Goal: Information Seeking & Learning: Find specific page/section

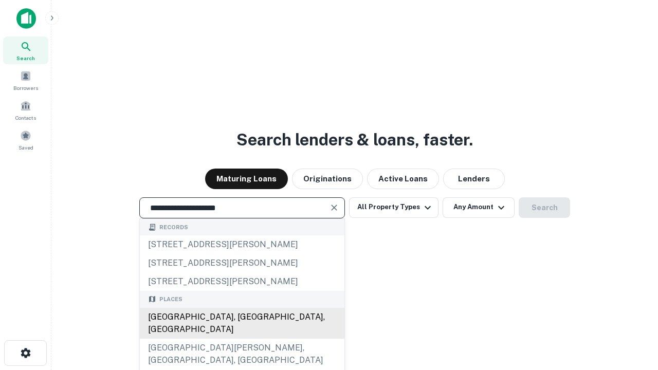
click at [242, 339] on div "[GEOGRAPHIC_DATA], [GEOGRAPHIC_DATA], [GEOGRAPHIC_DATA]" at bounding box center [242, 323] width 205 height 31
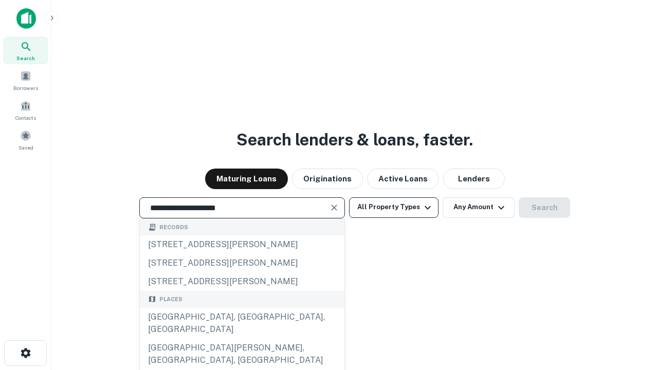
click at [394, 207] on button "All Property Types" at bounding box center [393, 207] width 89 height 21
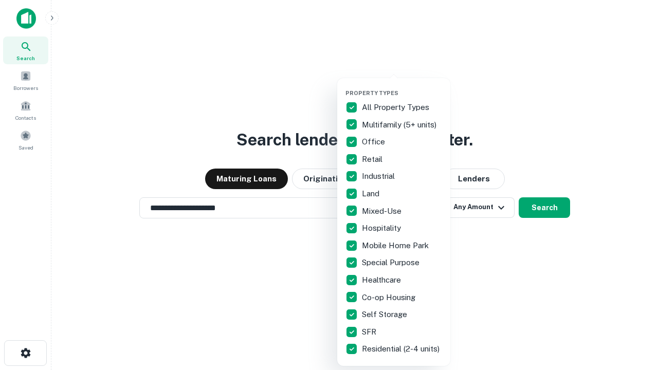
type input "**********"
click at [402, 86] on button "button" at bounding box center [401, 86] width 113 height 1
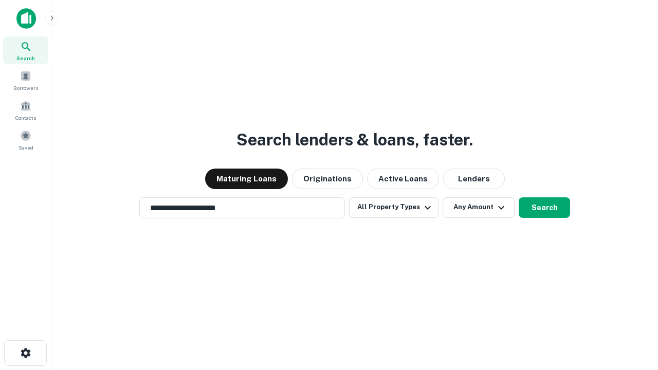
scroll to position [16, 0]
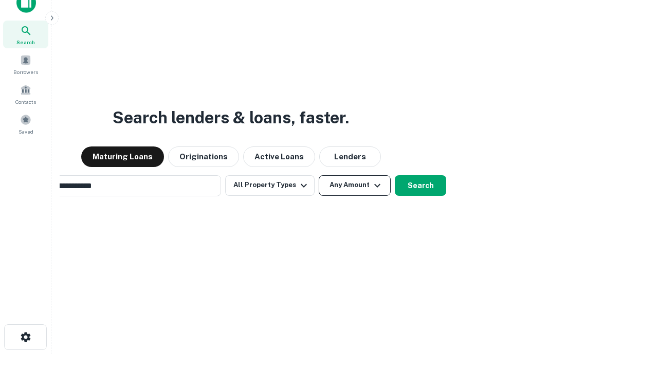
click at [319, 175] on button "Any Amount" at bounding box center [355, 185] width 72 height 21
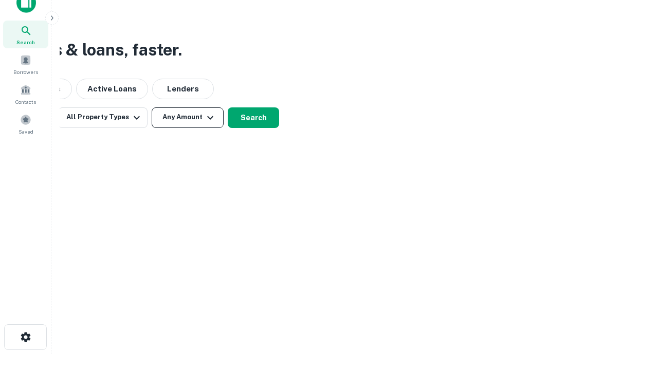
scroll to position [16, 0]
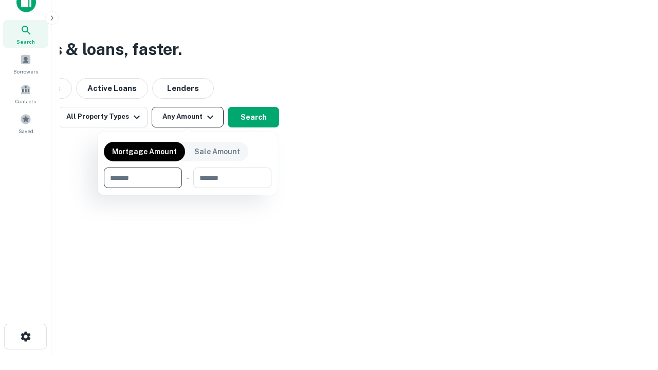
type input "*******"
click at [188, 188] on button "button" at bounding box center [188, 188] width 168 height 1
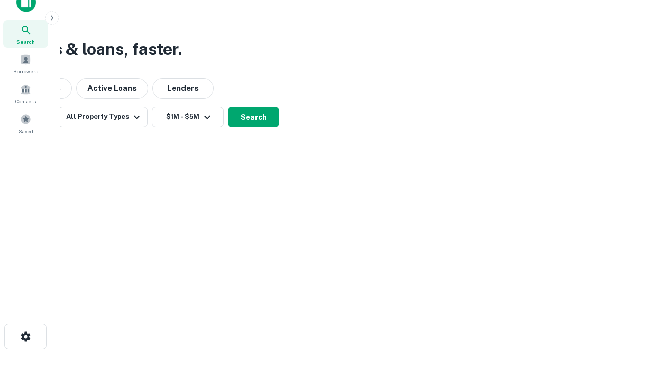
scroll to position [16, 0]
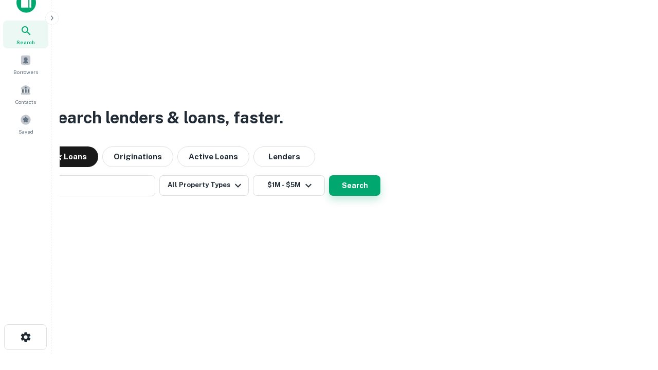
click at [329, 175] on button "Search" at bounding box center [354, 185] width 51 height 21
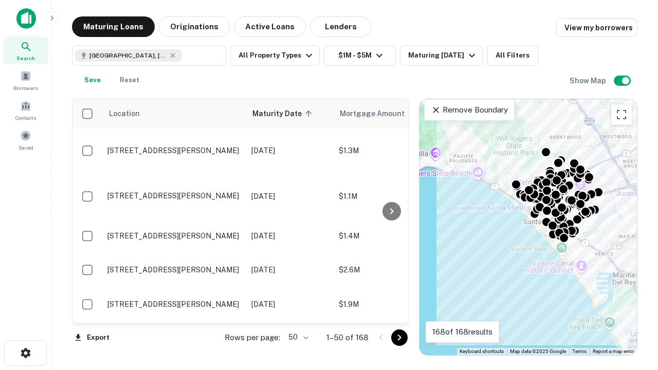
click at [297, 337] on body "Search Borrowers Contacts Saved Maturing Loans Originations Active Loans Lender…" at bounding box center [329, 185] width 658 height 370
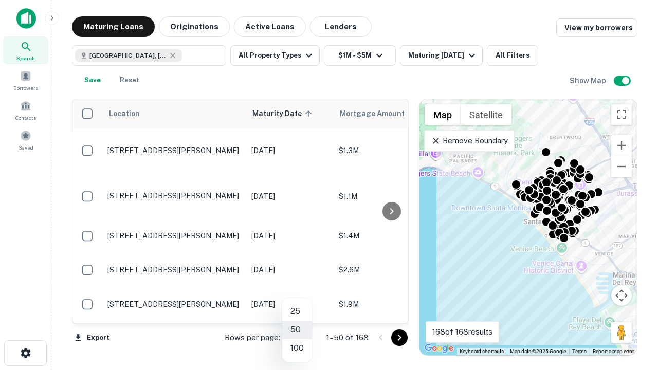
click at [297, 311] on li "25" at bounding box center [297, 311] width 30 height 18
